Goal: Check status: Check status

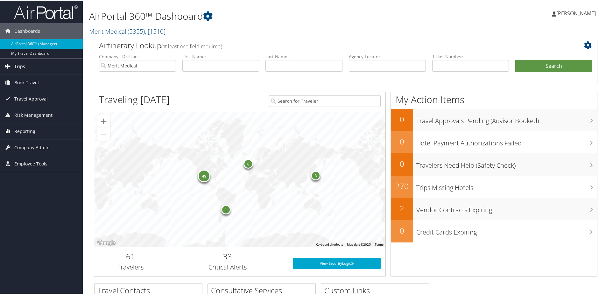
click at [25, 65] on link "Trips" at bounding box center [41, 66] width 83 height 16
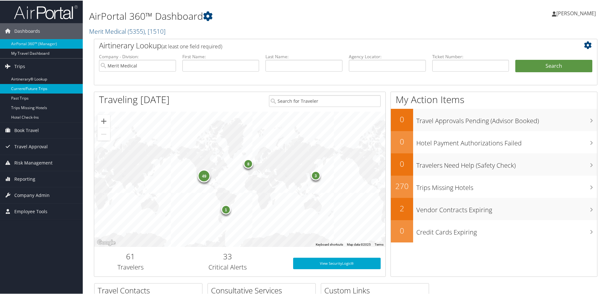
click at [23, 87] on link "Current/Future Trips" at bounding box center [41, 88] width 83 height 10
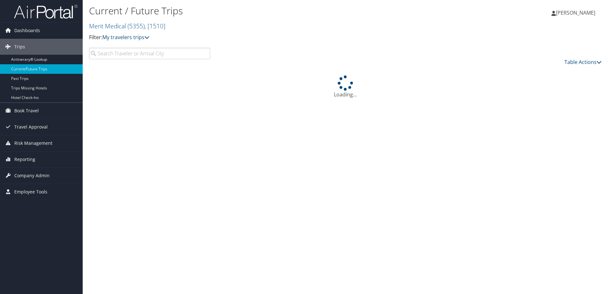
click at [143, 54] on input "search" at bounding box center [149, 53] width 121 height 11
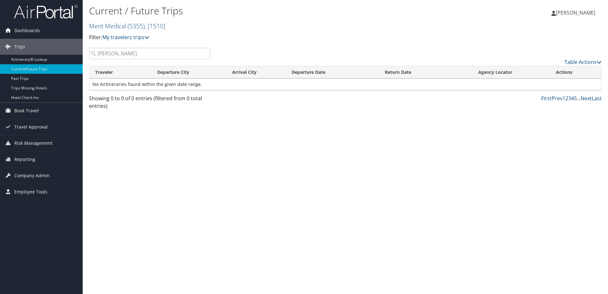
type input "[PERSON_NAME]"
